Goal: Book appointment/travel/reservation

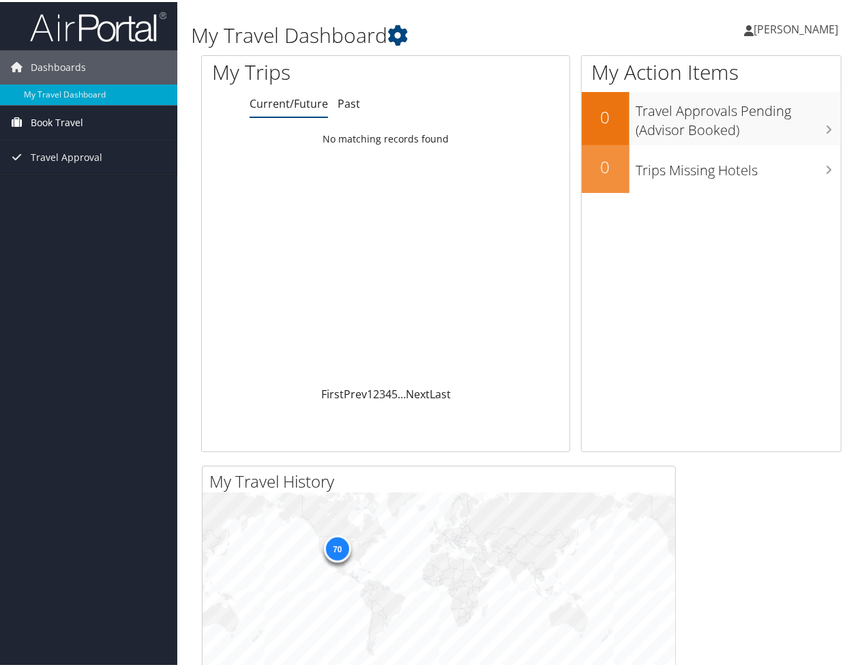
click at [42, 121] on span "Book Travel" at bounding box center [57, 121] width 53 height 34
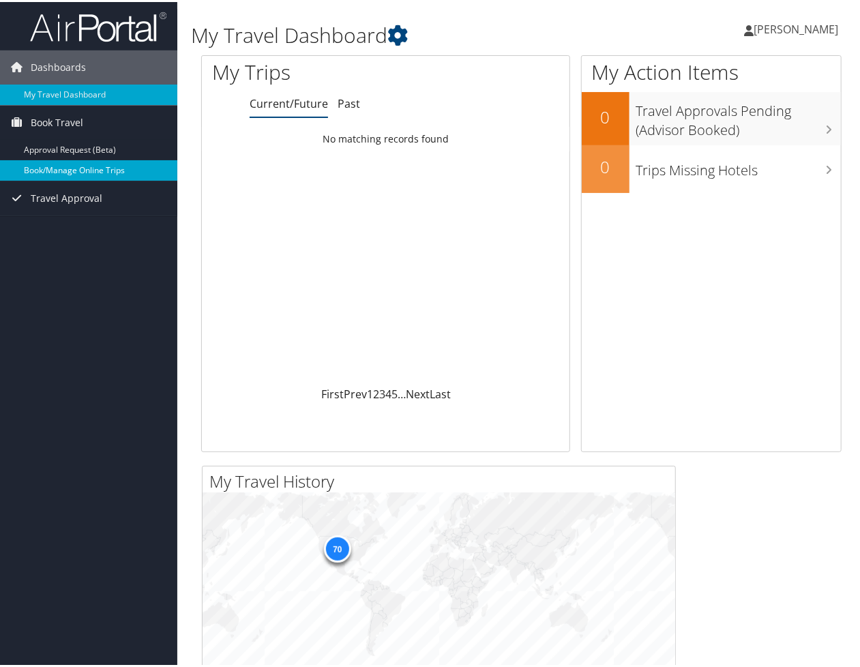
click at [85, 167] on link "Book/Manage Online Trips" at bounding box center [88, 168] width 177 height 20
